Goal: Find specific page/section: Find specific page/section

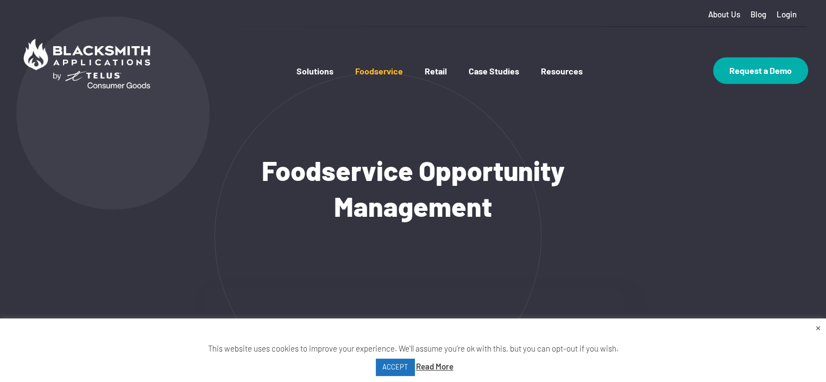
click at [396, 69] on link "Foodservice" at bounding box center [379, 82] width 48 height 32
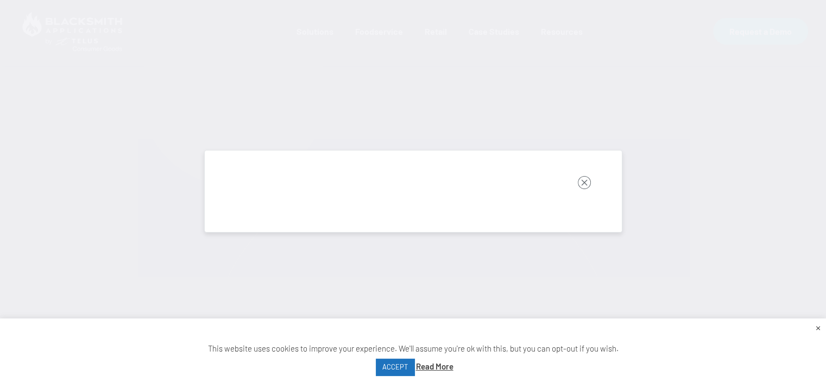
scroll to position [54, 0]
click at [585, 182] on rect "button" at bounding box center [584, 182] width 13 height 13
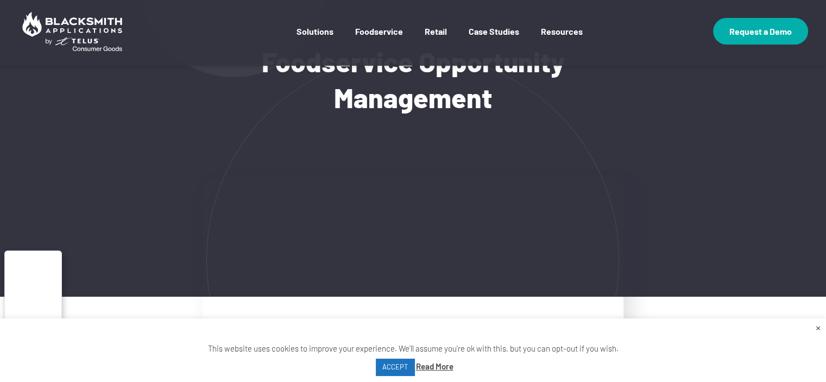
scroll to position [272, 0]
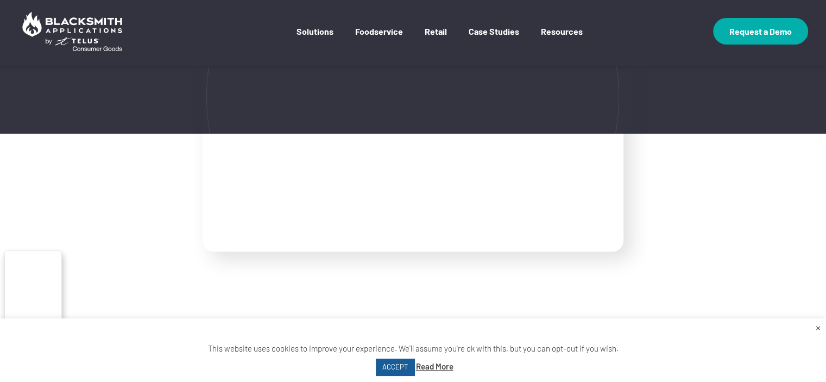
click at [391, 366] on link "ACCEPT" at bounding box center [395, 366] width 39 height 17
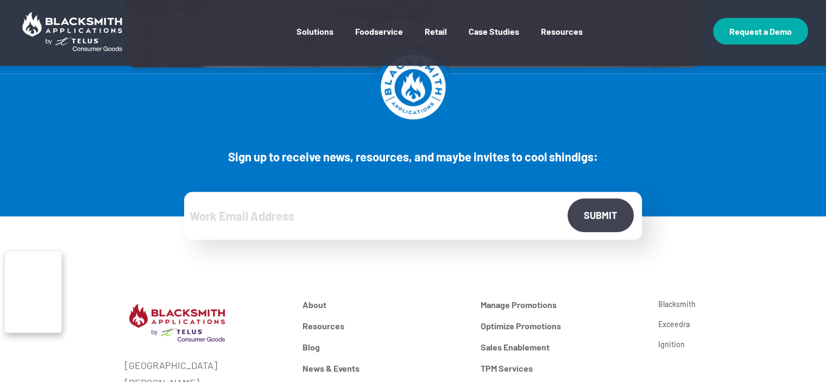
scroll to position [1195, 0]
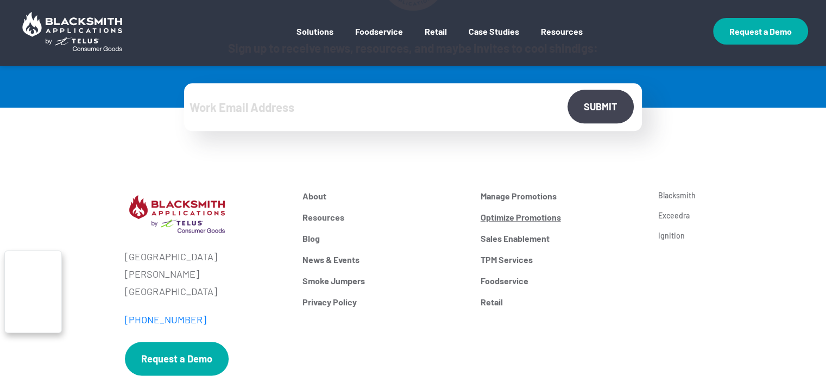
click at [524, 213] on link "Optimize Promotions" at bounding box center [562, 217] width 162 height 10
